Goal: Information Seeking & Learning: Find specific fact

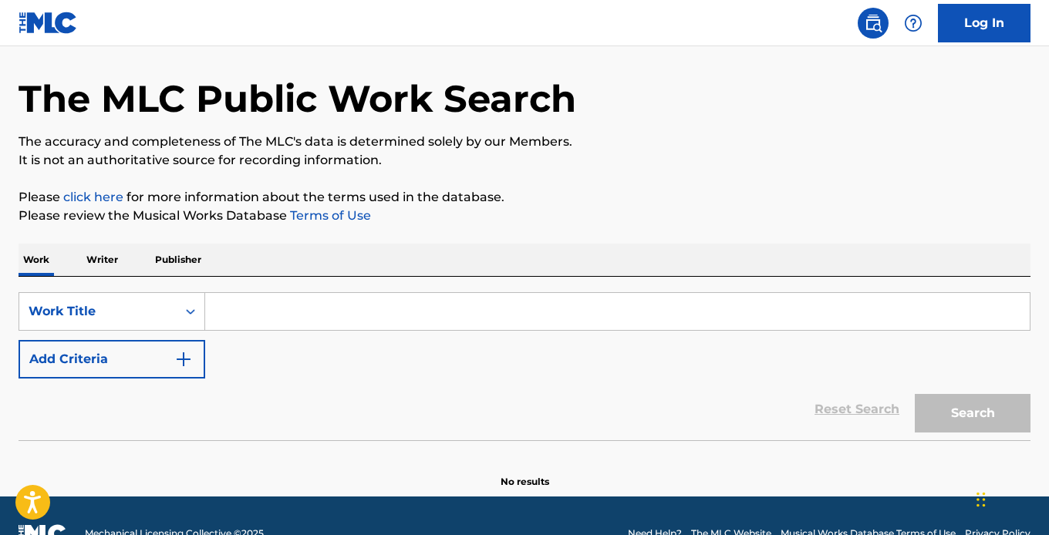
scroll to position [86, 0]
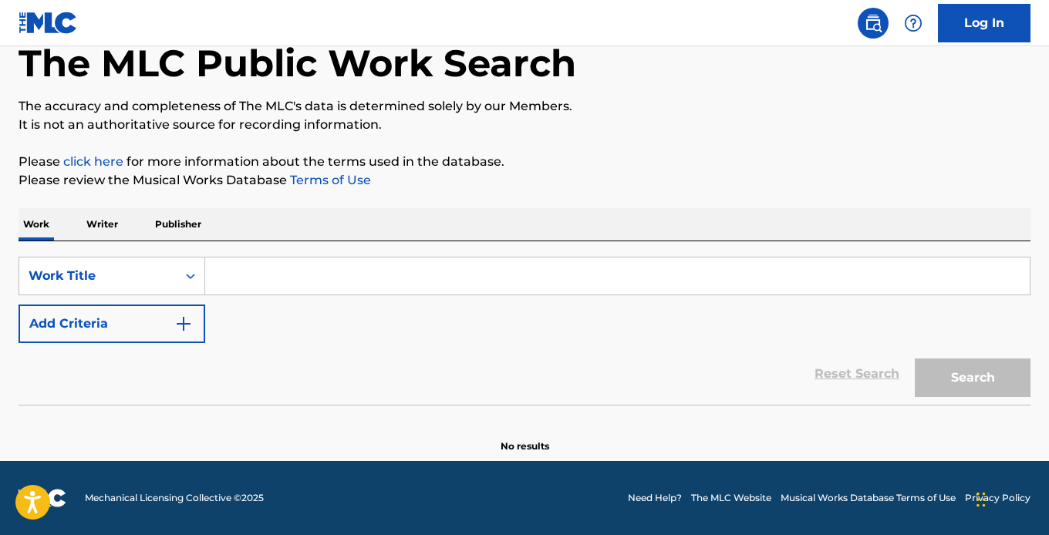
click at [284, 288] on input "Search Form" at bounding box center [617, 276] width 824 height 37
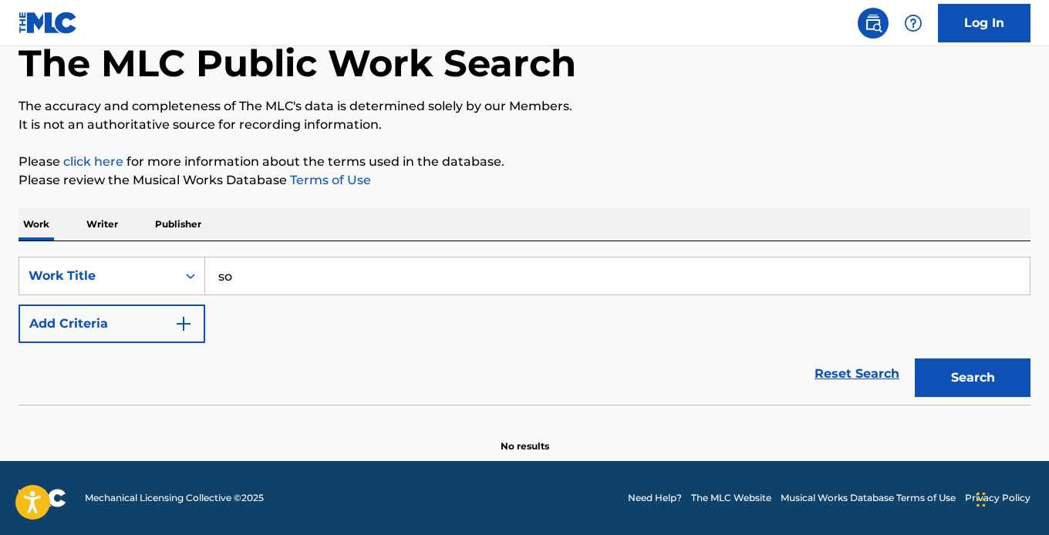
type input "s"
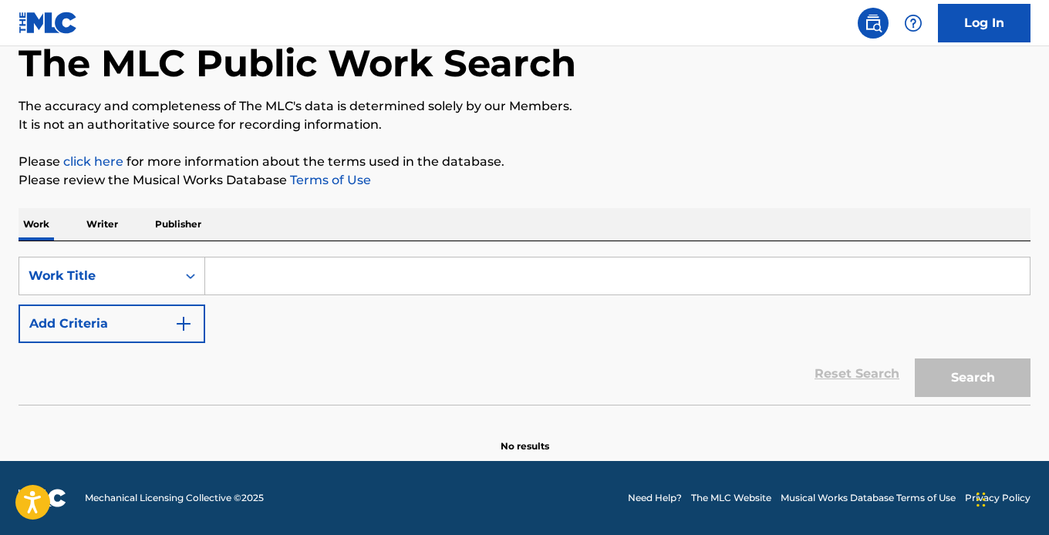
click at [358, 265] on input "Search Form" at bounding box center [617, 276] width 824 height 37
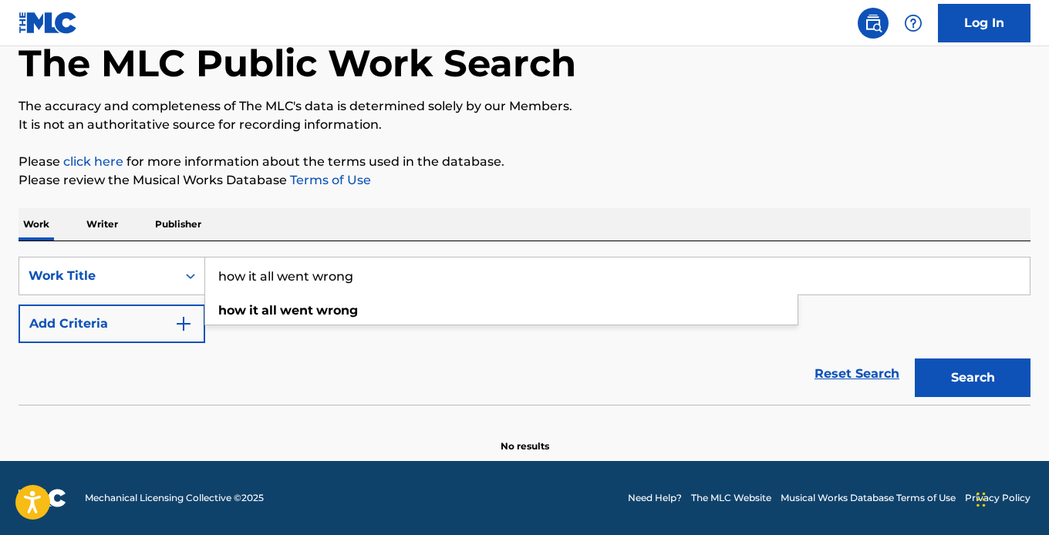
type input "how it all went wrong"
click at [131, 335] on button "Add Criteria" at bounding box center [112, 324] width 187 height 39
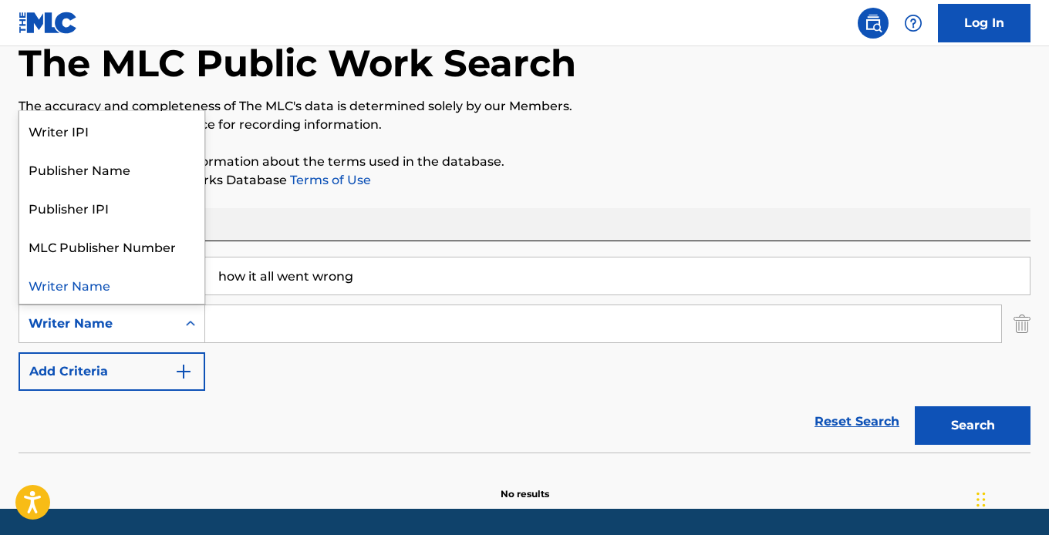
click at [116, 326] on div "Writer Name" at bounding box center [98, 324] width 139 height 19
click at [359, 208] on div "Work Writer Publisher" at bounding box center [525, 224] width 1012 height 32
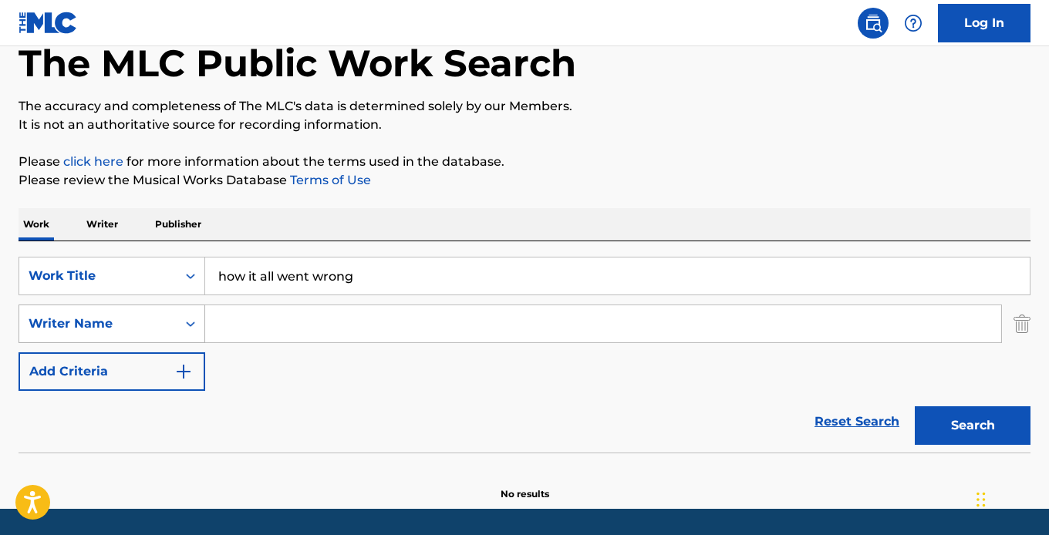
click at [140, 326] on div "Writer Name" at bounding box center [98, 324] width 139 height 19
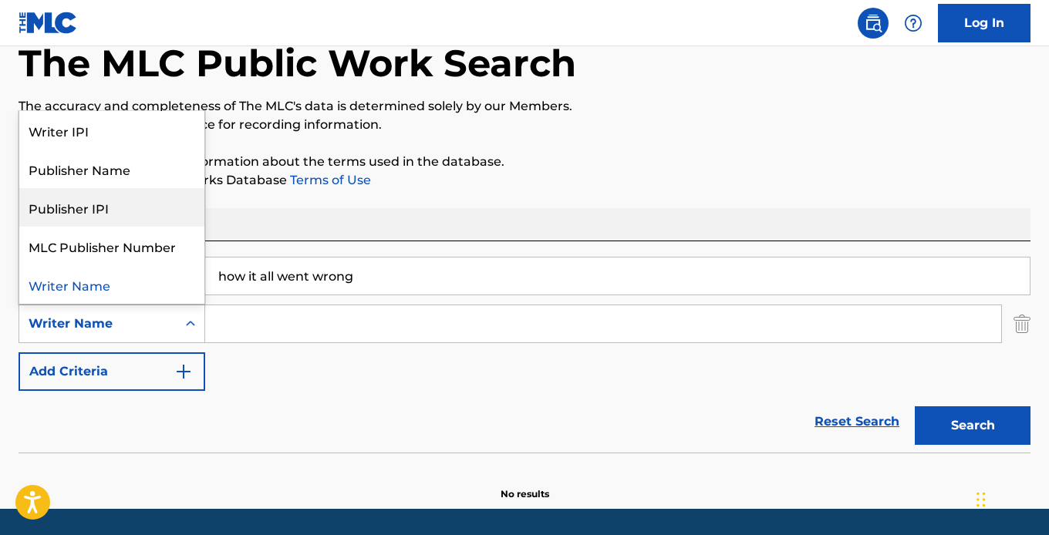
click at [456, 199] on div "The MLC Public Work Search The accuracy and completeness of The MLC's data is d…" at bounding box center [524, 249] width 1049 height 503
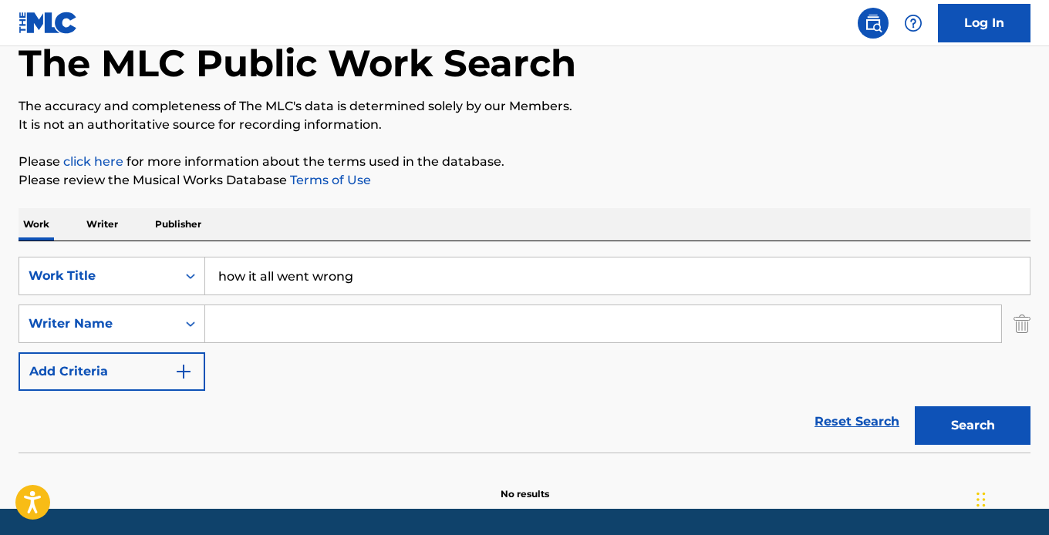
click at [98, 221] on p "Writer" at bounding box center [102, 224] width 41 height 32
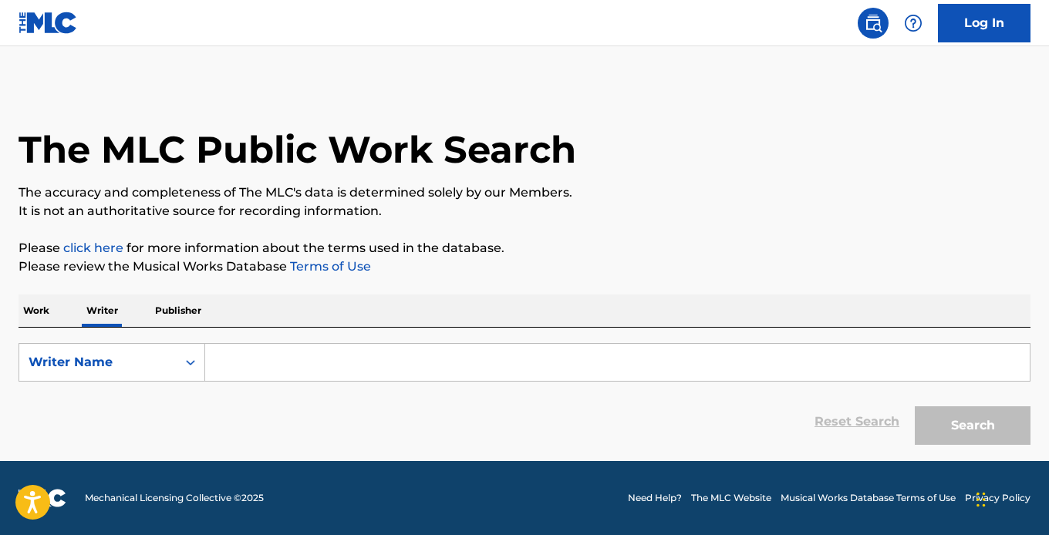
click at [187, 316] on p "Publisher" at bounding box center [178, 311] width 56 height 32
click at [41, 318] on p "Work" at bounding box center [36, 311] width 35 height 32
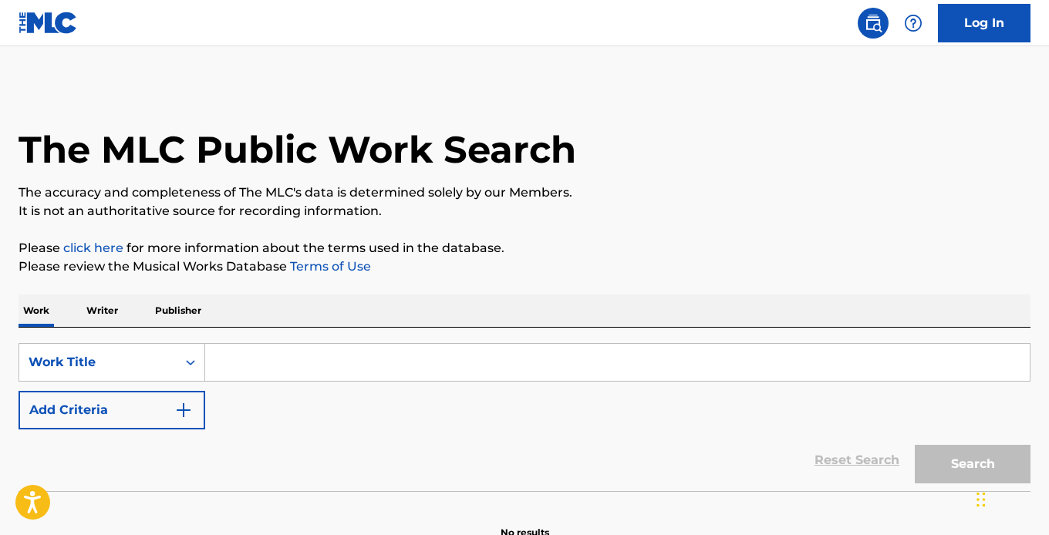
click at [224, 365] on input "Search Form" at bounding box center [617, 362] width 824 height 37
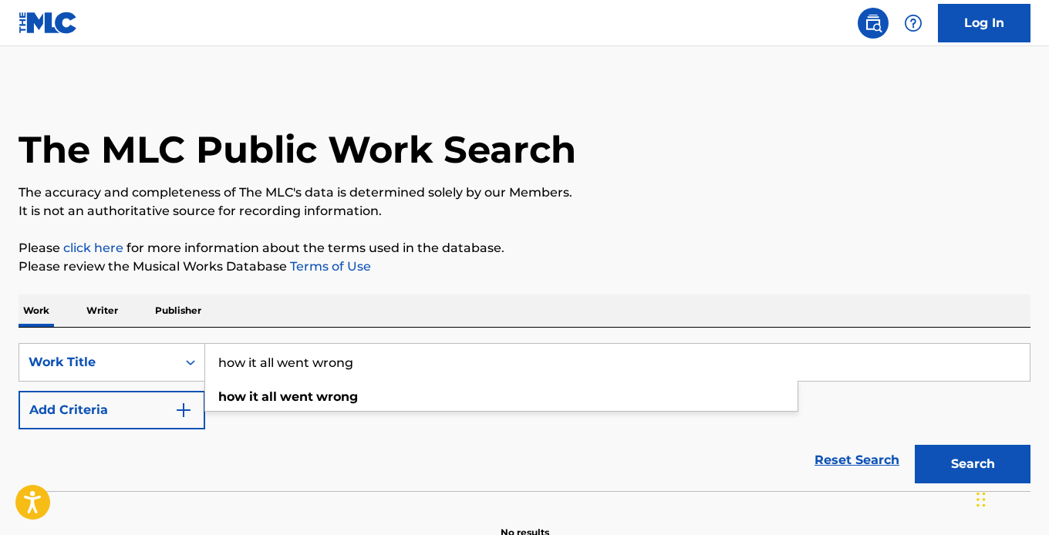
type input "how it all went wrong"
click at [951, 450] on button "Search" at bounding box center [972, 464] width 116 height 39
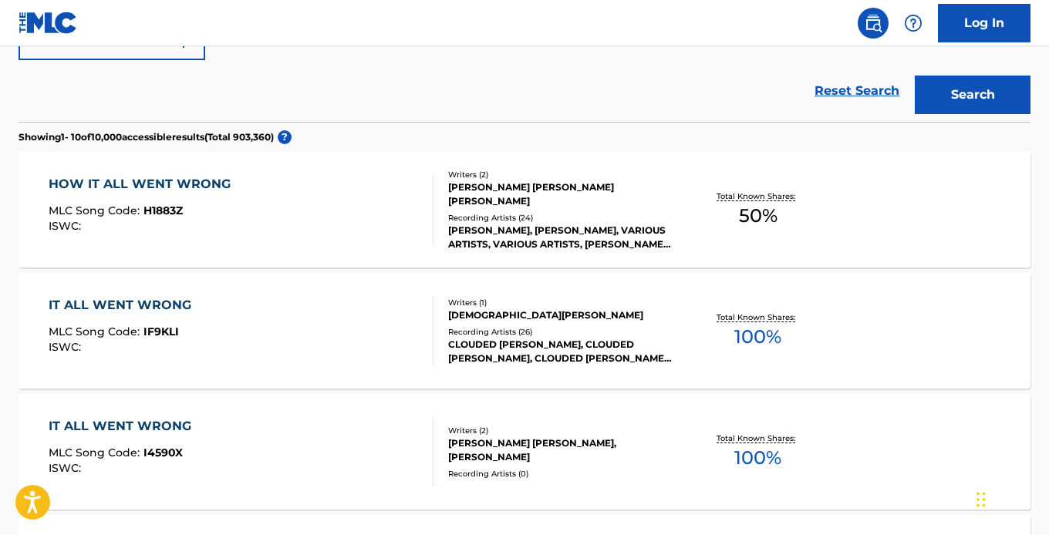
scroll to position [372, 0]
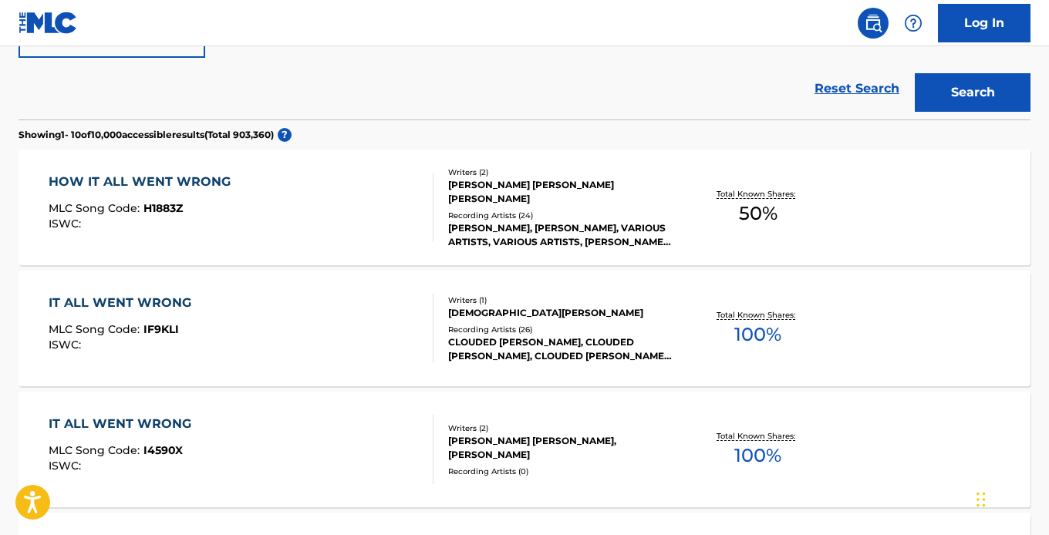
click at [390, 226] on div "HOW IT ALL WENT WRONG MLC Song Code : H1883Z ISWC :" at bounding box center [241, 207] width 385 height 69
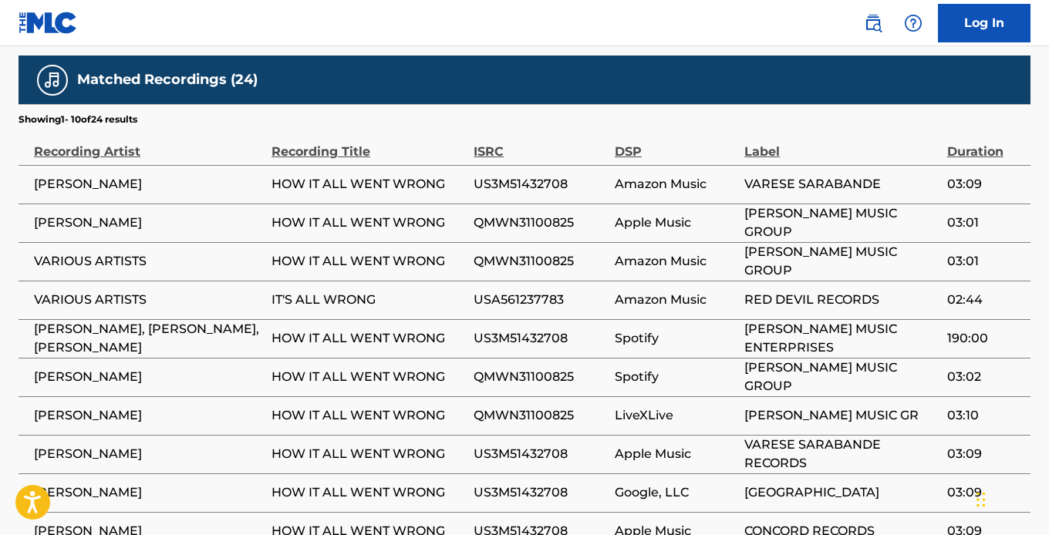
scroll to position [902, 0]
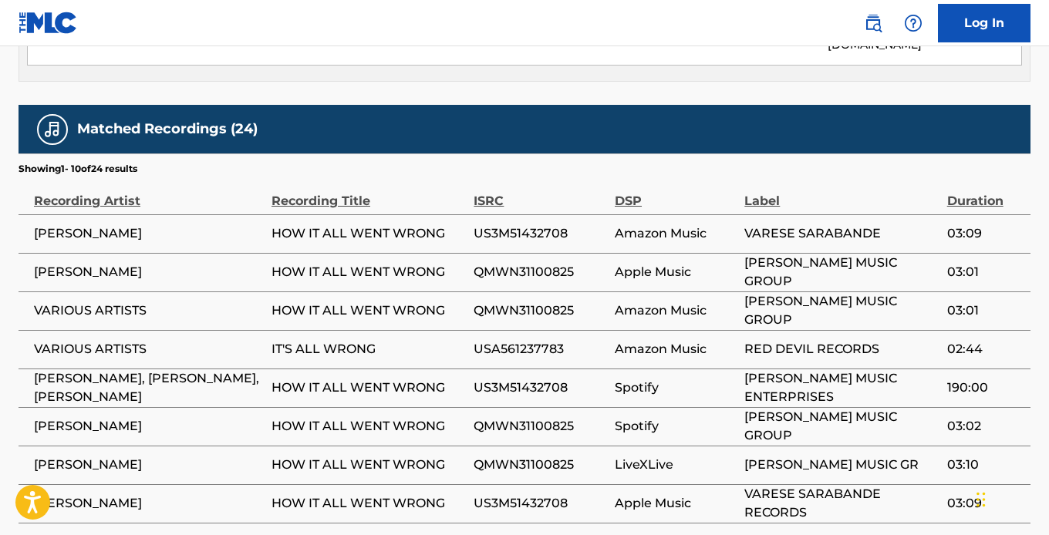
click at [268, 113] on div "Matched Recordings (24)" at bounding box center [525, 129] width 1012 height 49
click at [237, 120] on h5 "Matched Recordings (24)" at bounding box center [167, 129] width 180 height 18
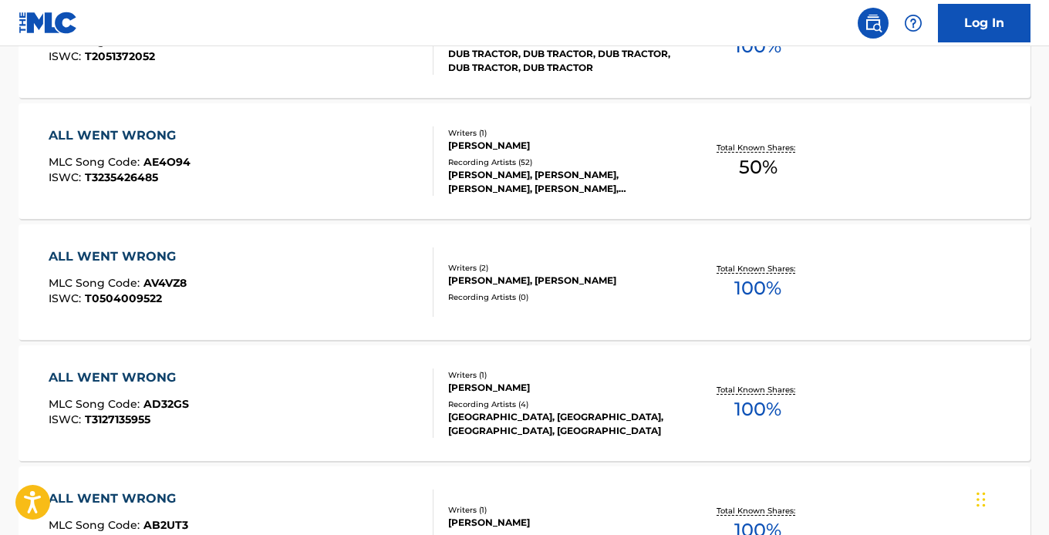
scroll to position [412, 0]
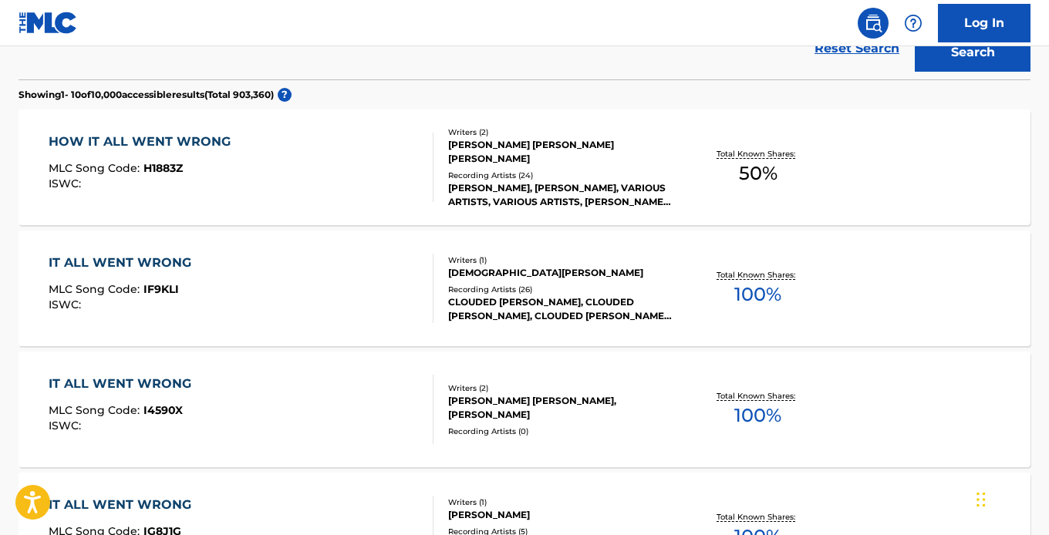
click at [135, 260] on div "IT ALL WENT WRONG" at bounding box center [124, 263] width 150 height 19
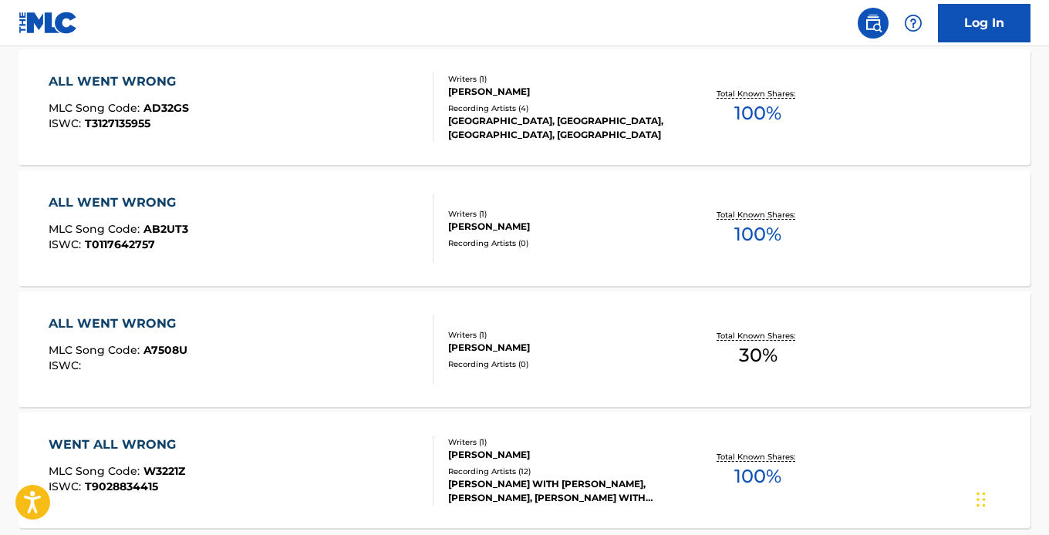
scroll to position [1352, 0]
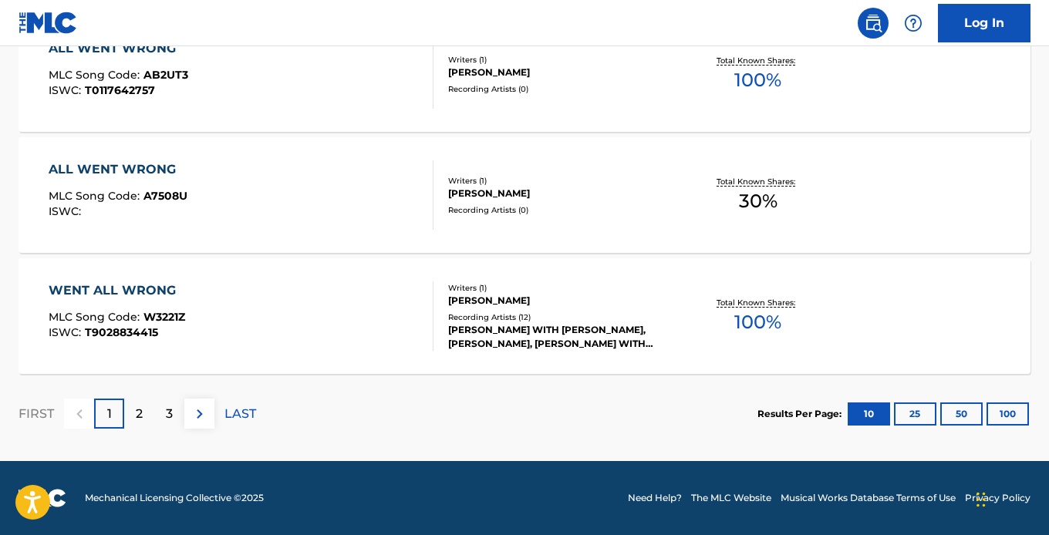
click at [143, 412] on div "2" at bounding box center [139, 414] width 30 height 30
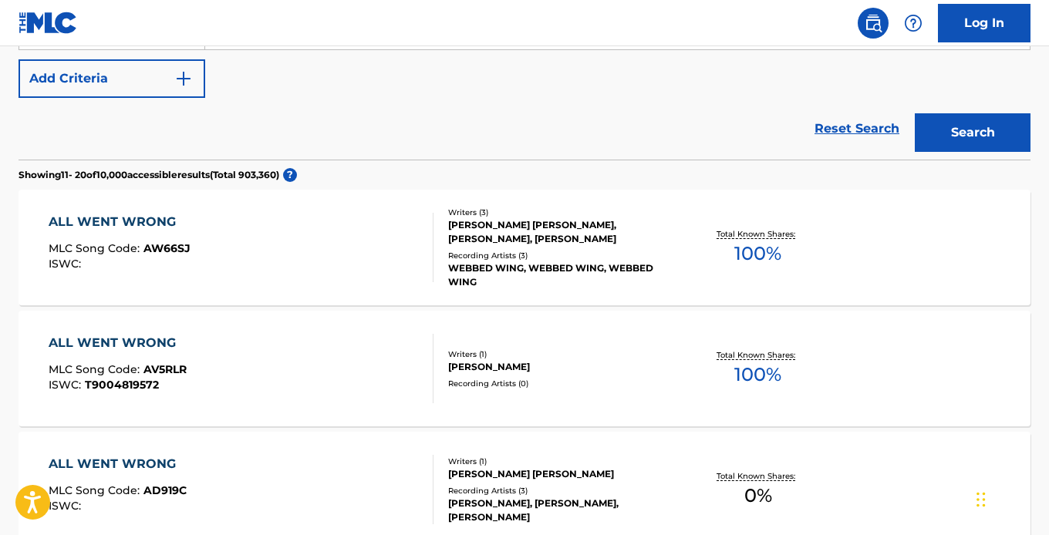
scroll to position [310, 0]
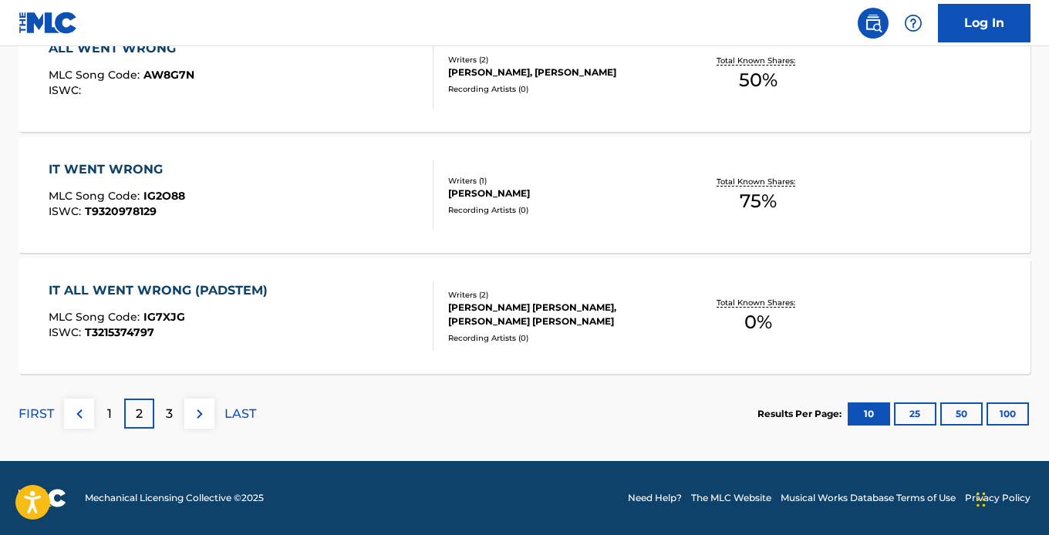
click at [166, 420] on p "3" at bounding box center [169, 414] width 7 height 19
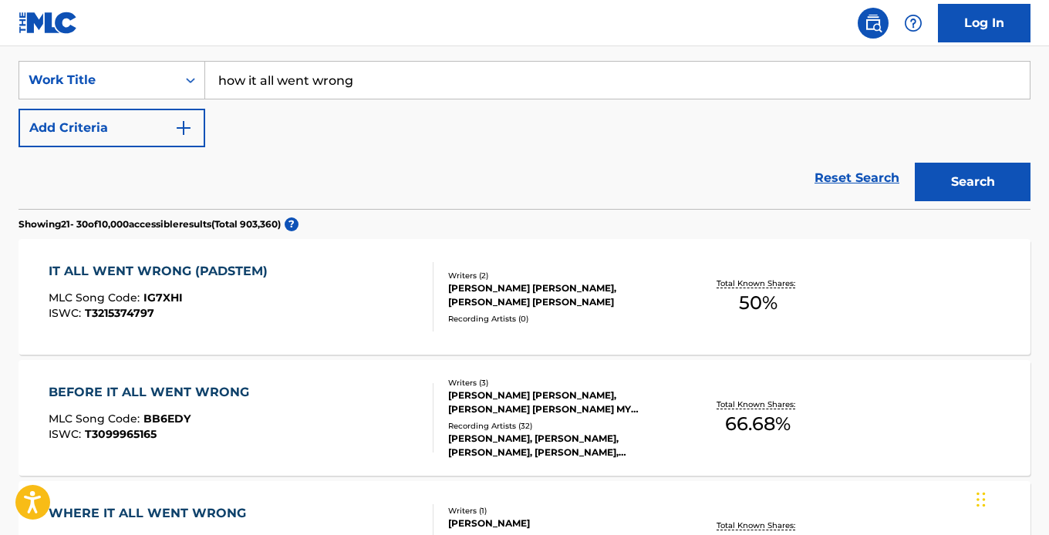
scroll to position [274, 0]
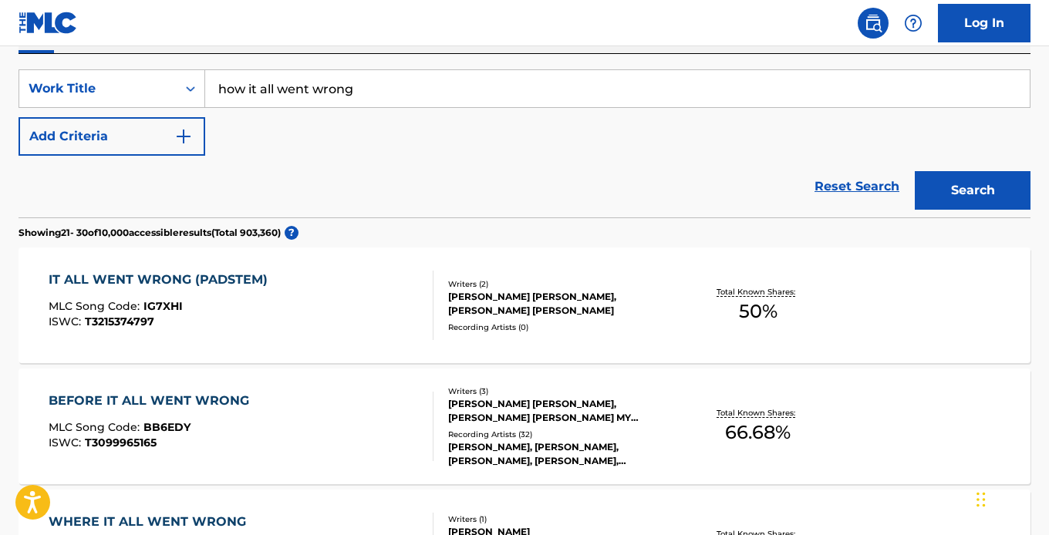
click at [96, 146] on button "Add Criteria" at bounding box center [112, 136] width 187 height 39
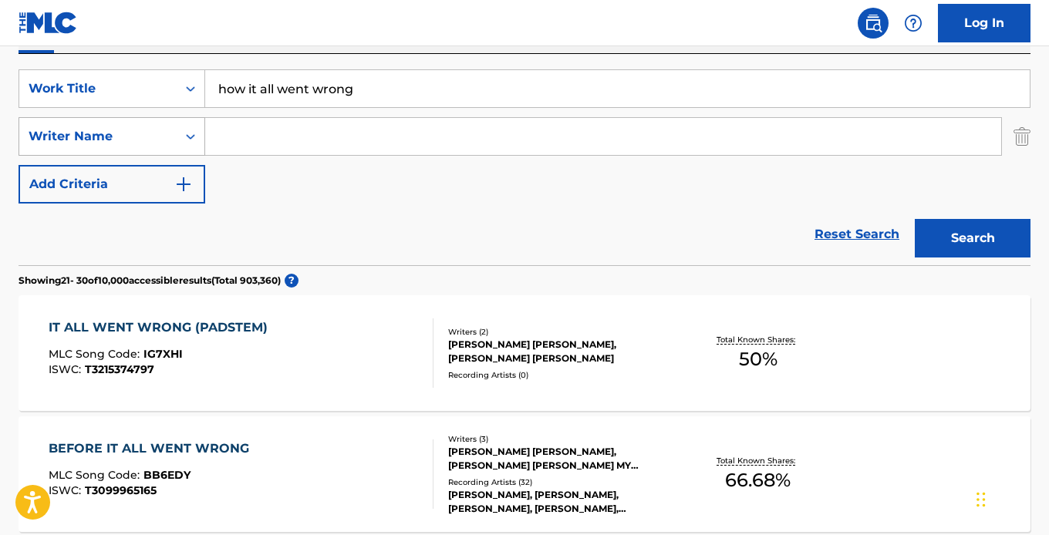
click at [111, 139] on div "Writer Name" at bounding box center [98, 136] width 139 height 19
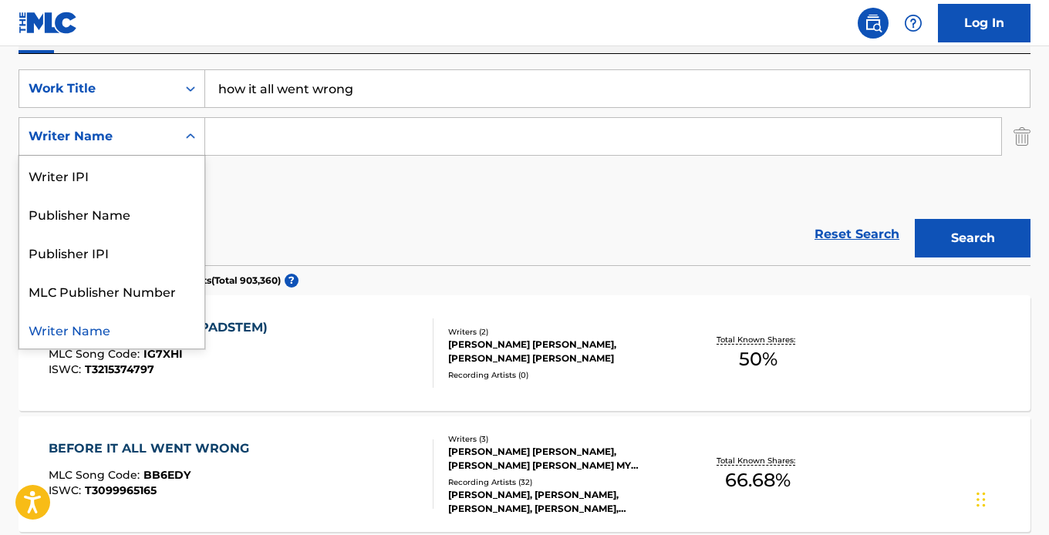
click at [134, 335] on div "Writer Name" at bounding box center [111, 329] width 185 height 39
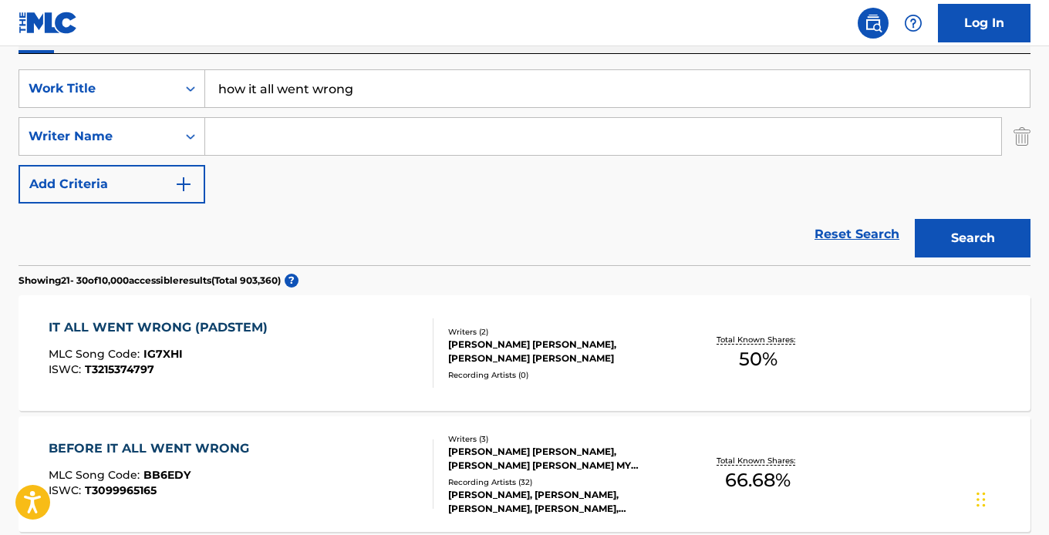
click at [288, 143] on input "Search Form" at bounding box center [603, 136] width 796 height 37
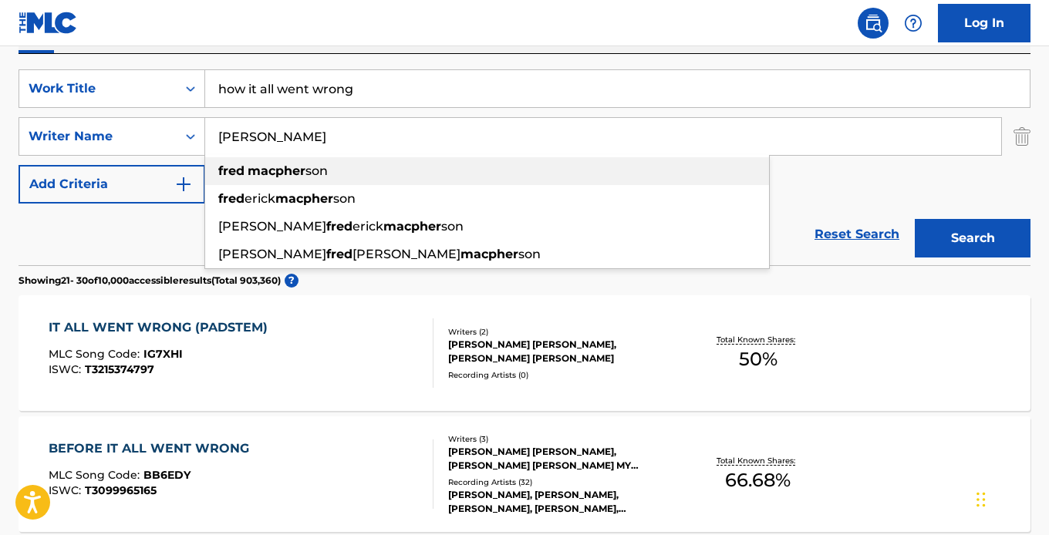
click at [289, 177] on strong "macpher" at bounding box center [276, 170] width 58 height 15
type input "[PERSON_NAME]"
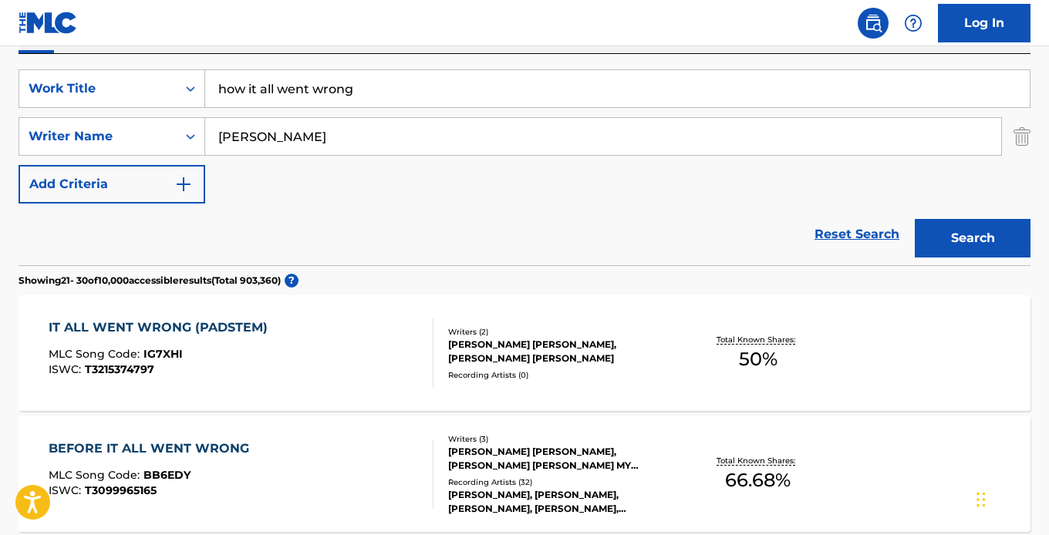
click at [949, 241] on button "Search" at bounding box center [972, 238] width 116 height 39
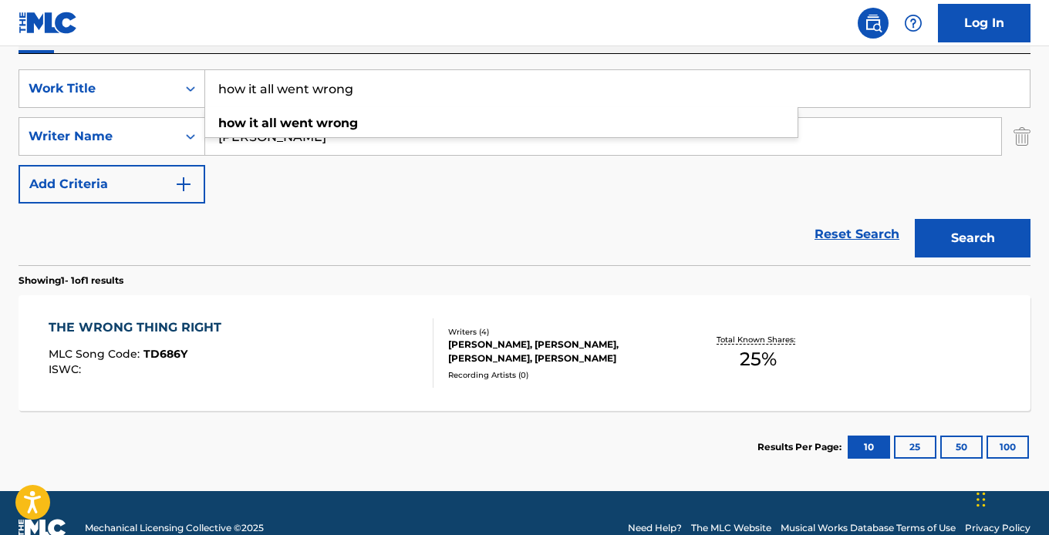
drag, startPoint x: 368, startPoint y: 84, endPoint x: 210, endPoint y: 84, distance: 157.3
click at [210, 84] on input "how it all went wrong" at bounding box center [617, 88] width 824 height 37
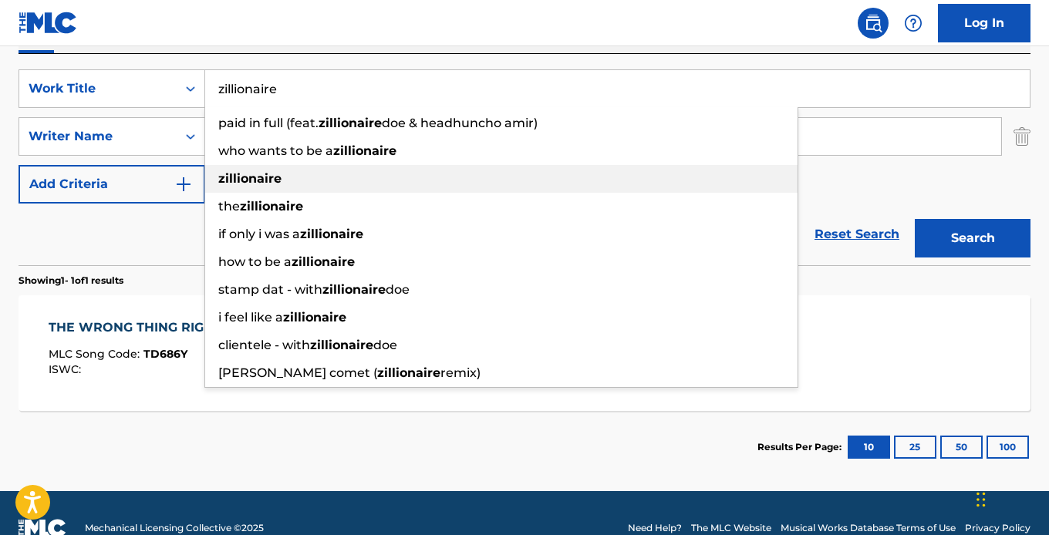
type input "zillionaire"
click at [240, 178] on strong "zillionaire" at bounding box center [249, 178] width 63 height 15
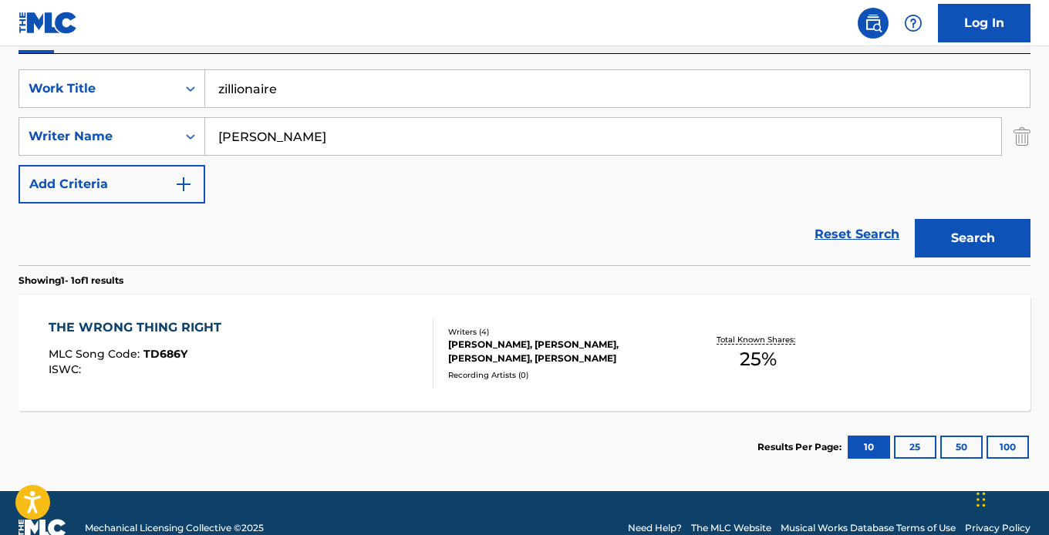
click at [1012, 140] on div "SearchWithCriteria1e3a27df-1652-411c-8c4b-c1f5912db163 Writer Name [PERSON_NAME]" at bounding box center [525, 136] width 1012 height 39
click at [1019, 122] on img "Search Form" at bounding box center [1021, 136] width 17 height 39
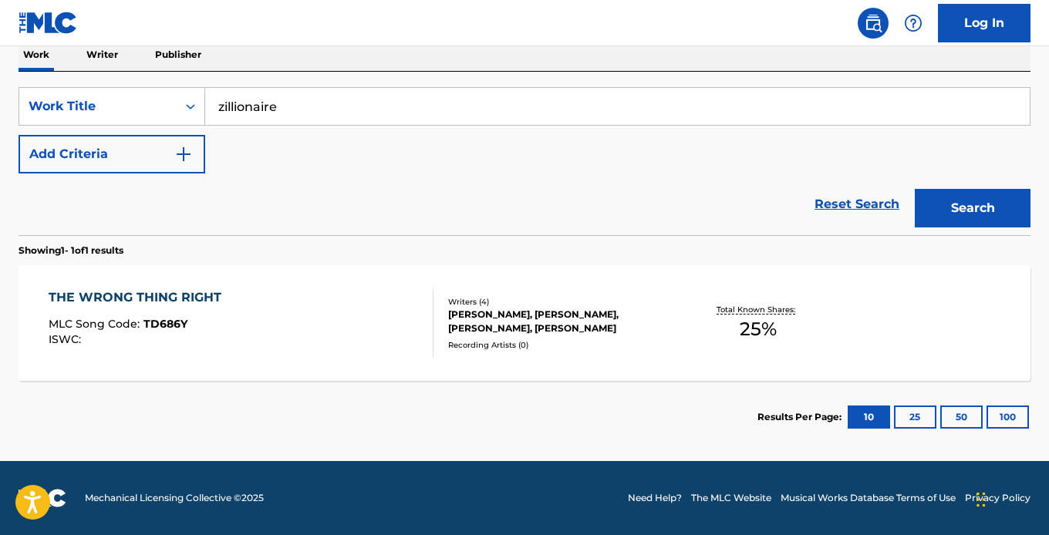
click at [978, 203] on button "Search" at bounding box center [972, 208] width 116 height 39
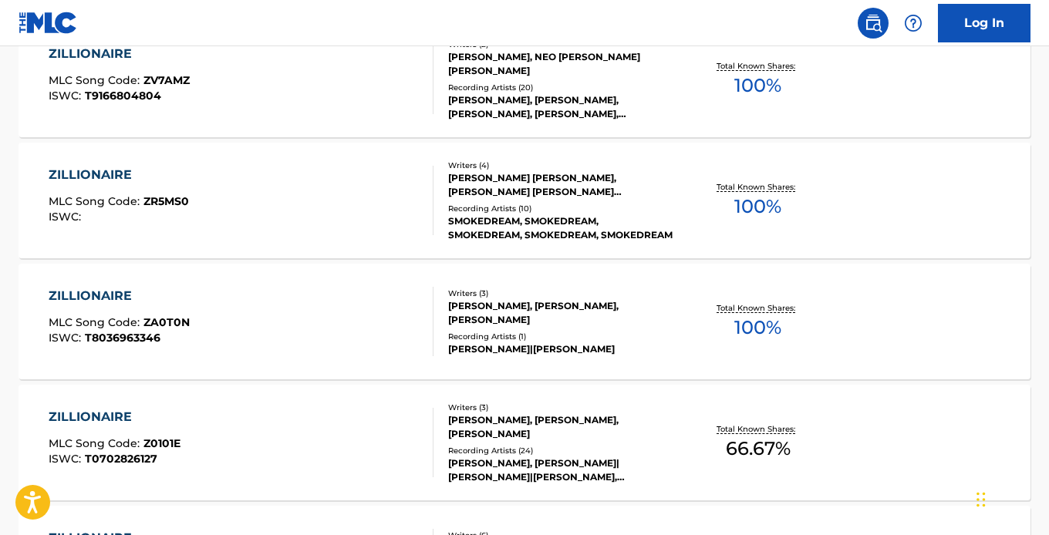
scroll to position [342, 0]
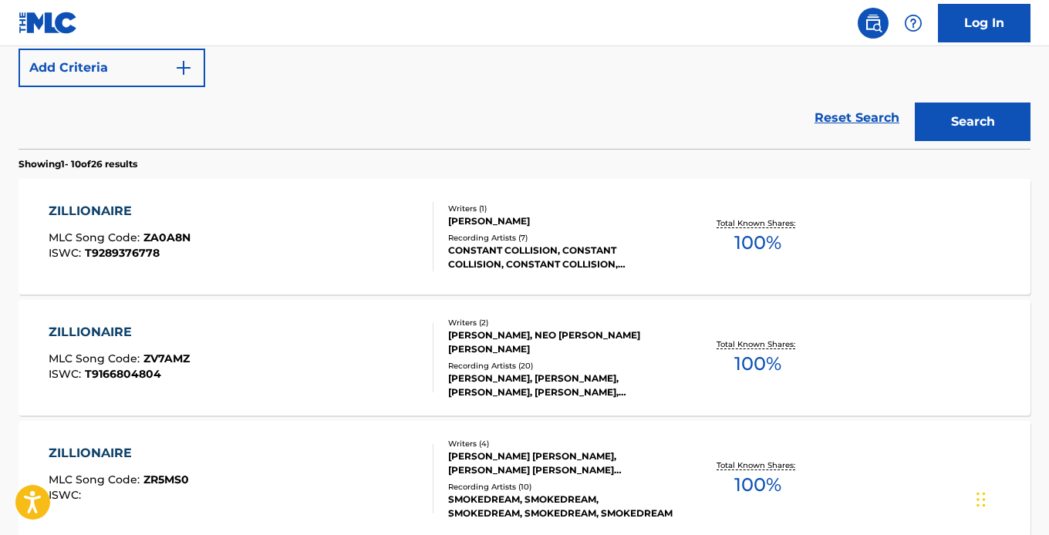
click at [322, 348] on div "ZILLIONAIRE MLC Song Code : ZV7AMZ ISWC : T9166804804" at bounding box center [241, 357] width 385 height 69
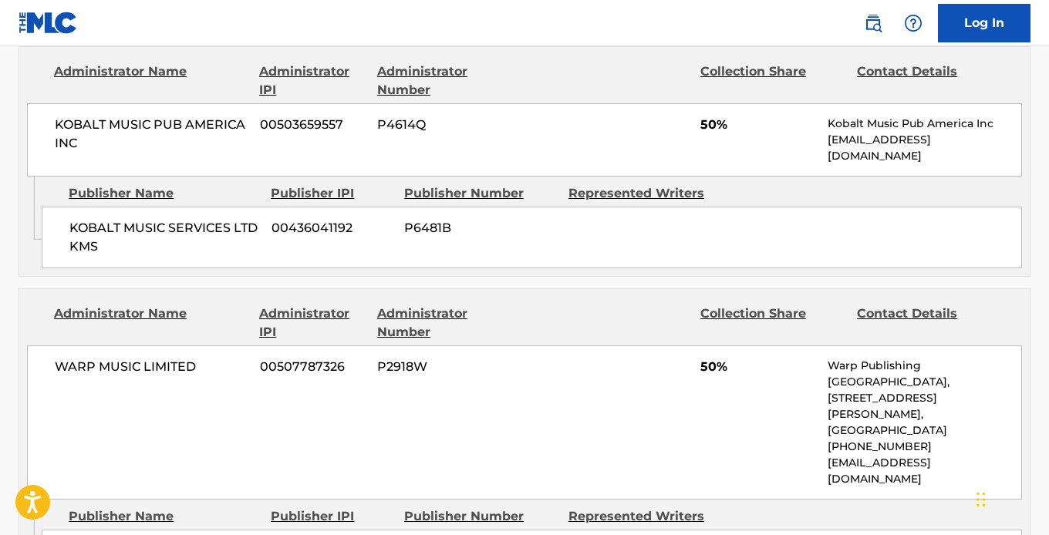
scroll to position [736, 0]
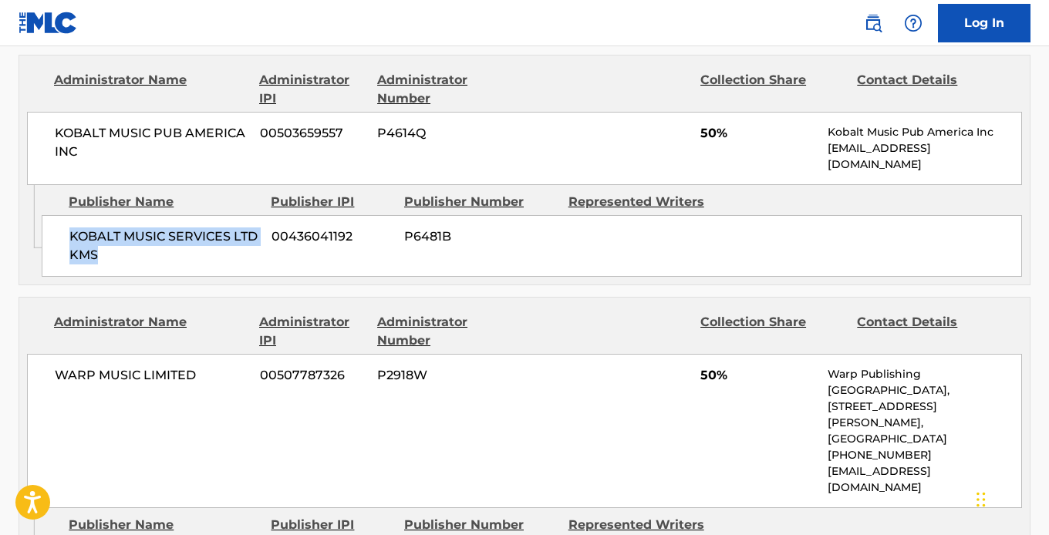
drag, startPoint x: 153, startPoint y: 254, endPoint x: 42, endPoint y: 222, distance: 116.4
click at [42, 222] on div "KOBALT MUSIC SERVICES LTD KMS 00436041192 P6481B" at bounding box center [532, 246] width 980 height 62
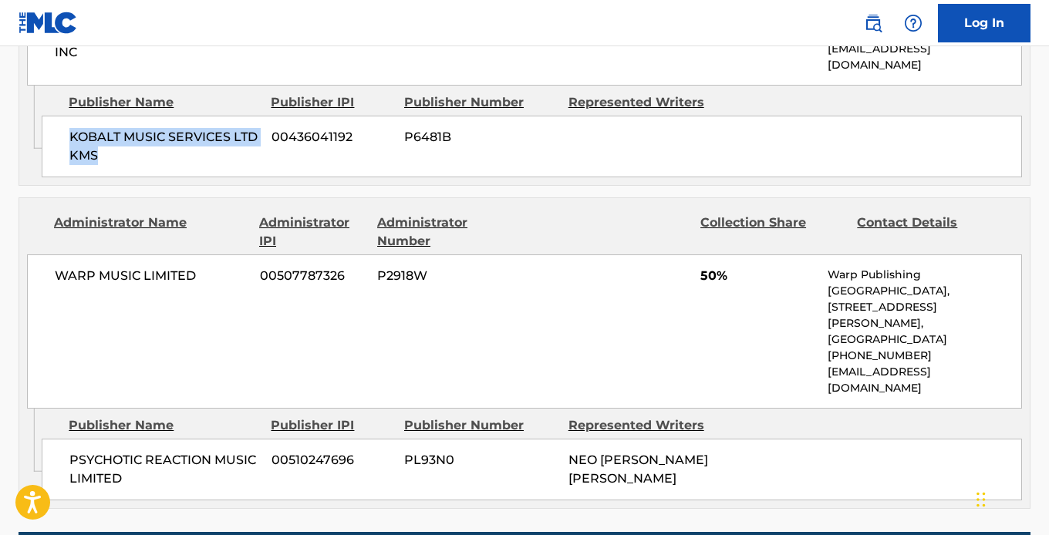
scroll to position [840, 0]
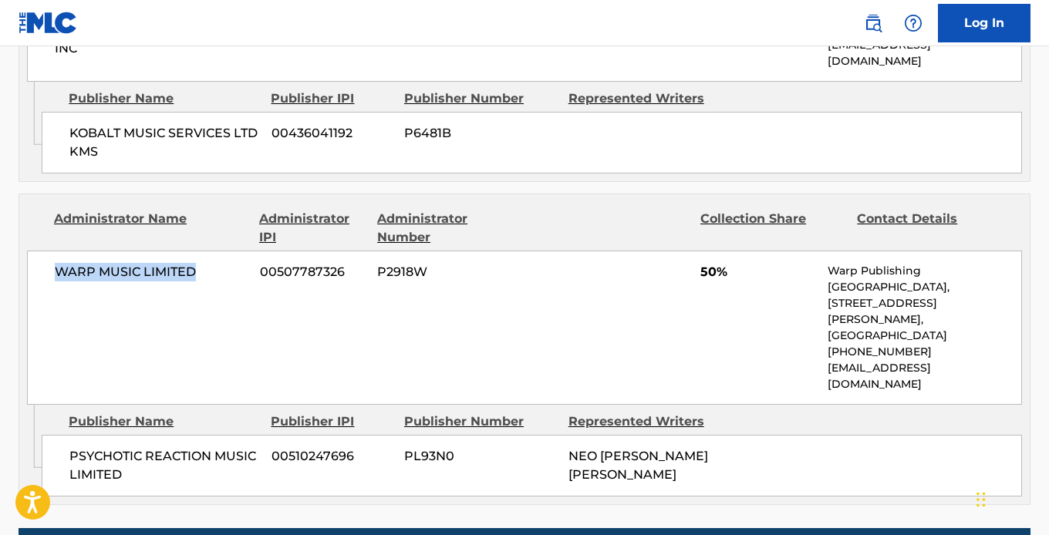
drag, startPoint x: 206, startPoint y: 268, endPoint x: 23, endPoint y: 268, distance: 182.7
click at [23, 268] on div "Administrator Name Administrator IPI Administrator Number Collection Share Cont…" at bounding box center [524, 299] width 1010 height 210
copy span "WARP MUSIC LIMITED"
drag, startPoint x: 717, startPoint y: 414, endPoint x: 549, endPoint y: 414, distance: 168.1
click at [549, 435] on div "PSYCHOTIC REACTION MUSIC LIMITED 00510247696 PL93N0 NEO [PERSON_NAME] [PERSON_N…" at bounding box center [532, 466] width 980 height 62
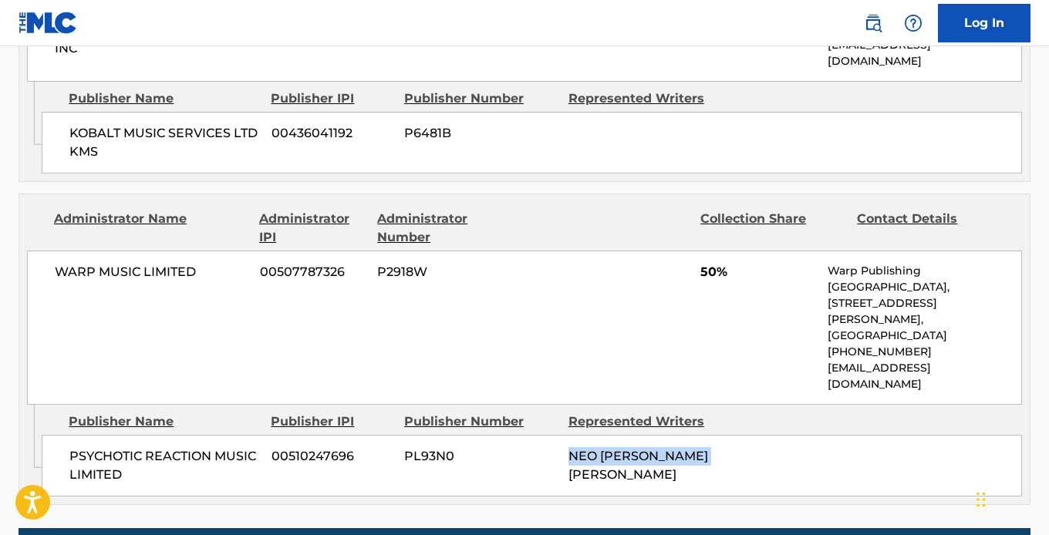
copy div "NEO [PERSON_NAME] [PERSON_NAME]"
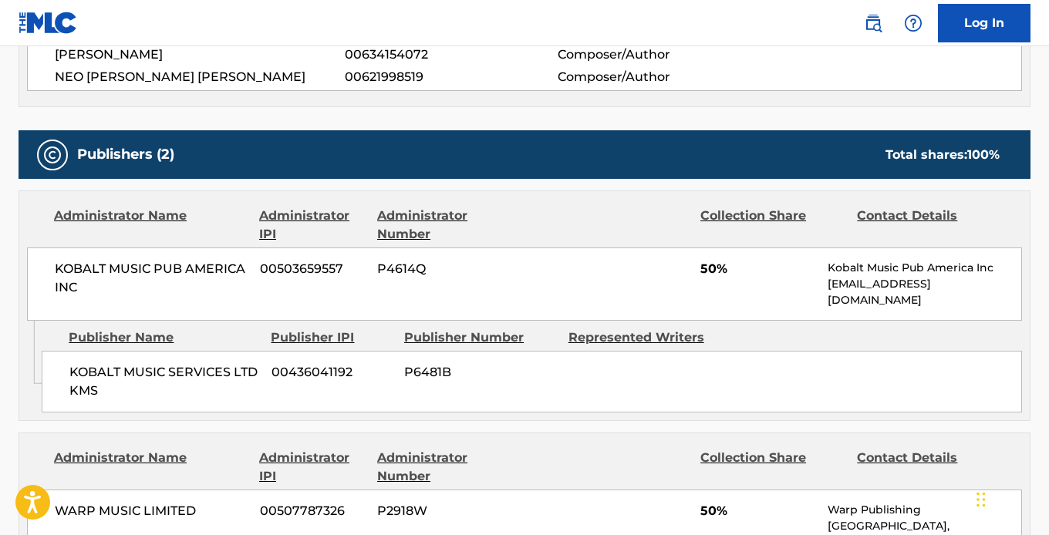
scroll to position [416, 0]
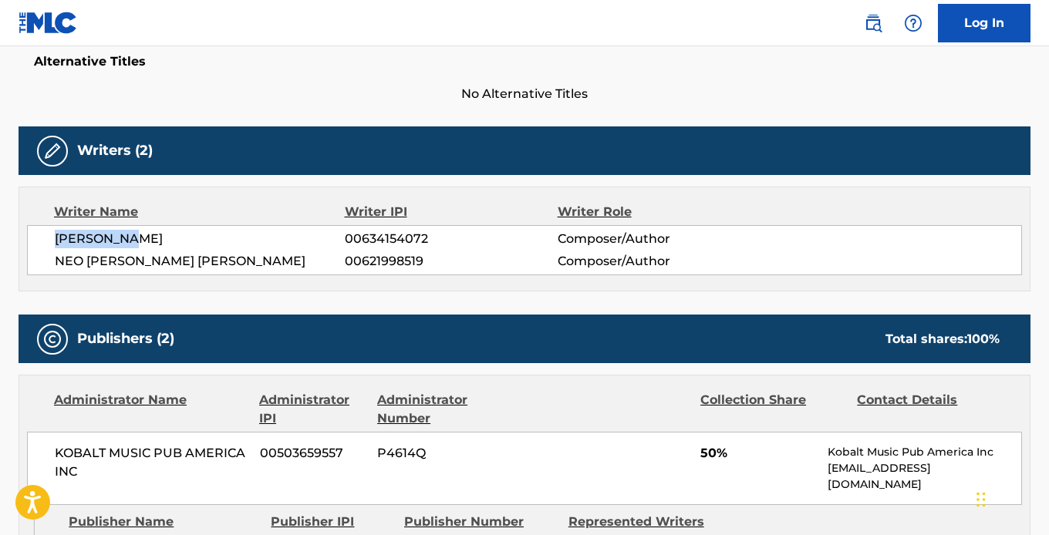
drag, startPoint x: 149, startPoint y: 238, endPoint x: 45, endPoint y: 237, distance: 103.3
click at [45, 237] on div "[PERSON_NAME] 00634154072 Composer/Author NEO [PERSON_NAME] [PERSON_NAME] 00621…" at bounding box center [524, 250] width 995 height 50
copy span "[PERSON_NAME]"
click at [310, 93] on span "No Alternative Titles" at bounding box center [525, 94] width 1012 height 19
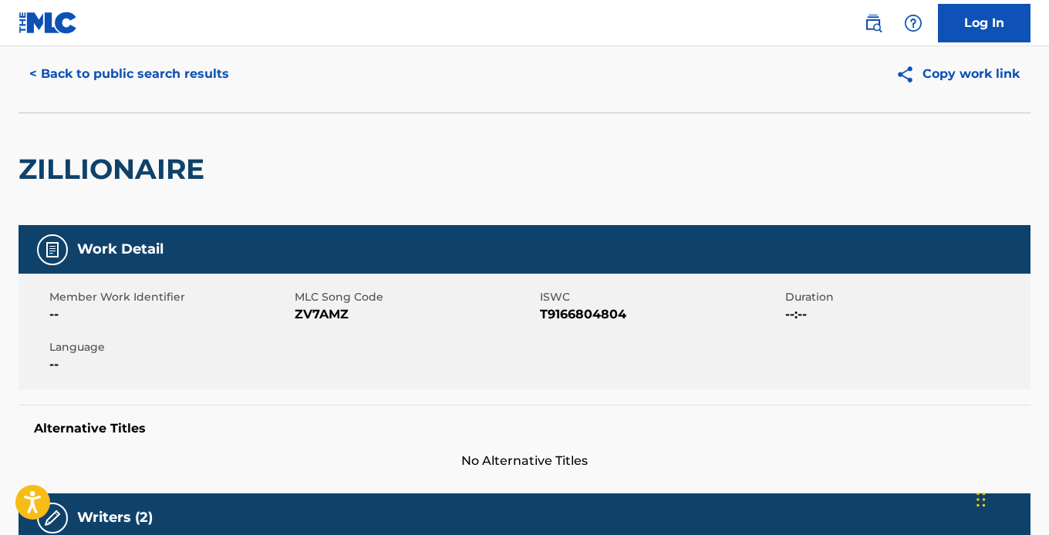
scroll to position [0, 0]
